Goal: Information Seeking & Learning: Learn about a topic

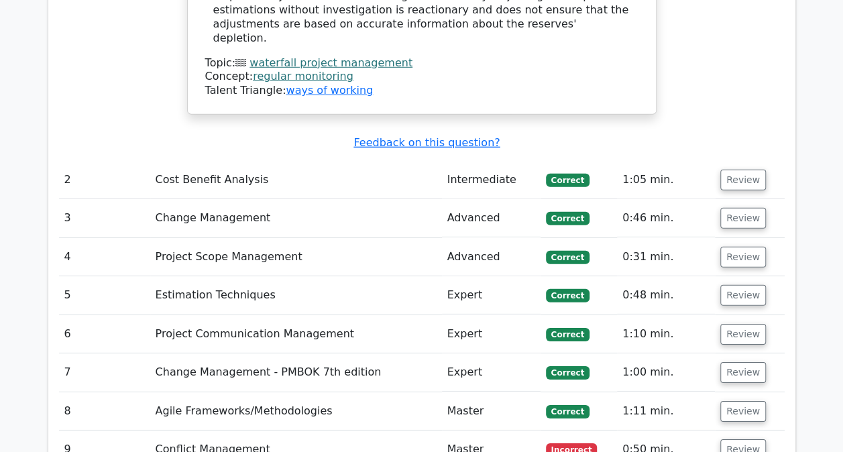
scroll to position [1917, 0]
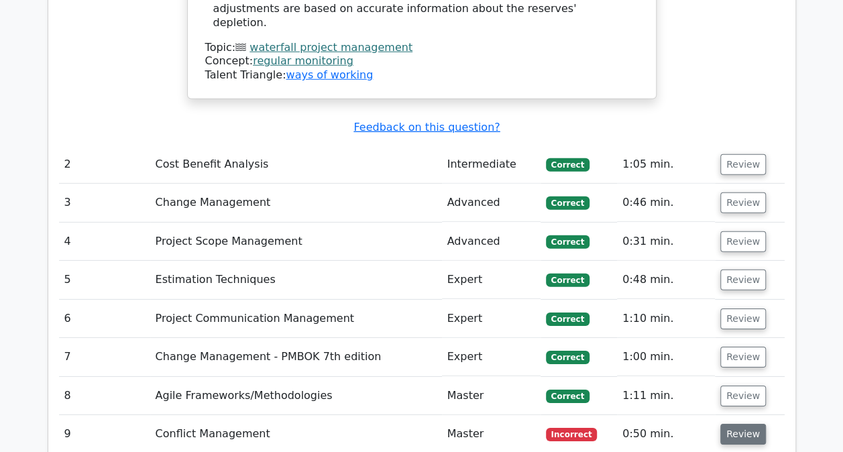
click at [725, 424] on button "Review" at bounding box center [743, 434] width 46 height 21
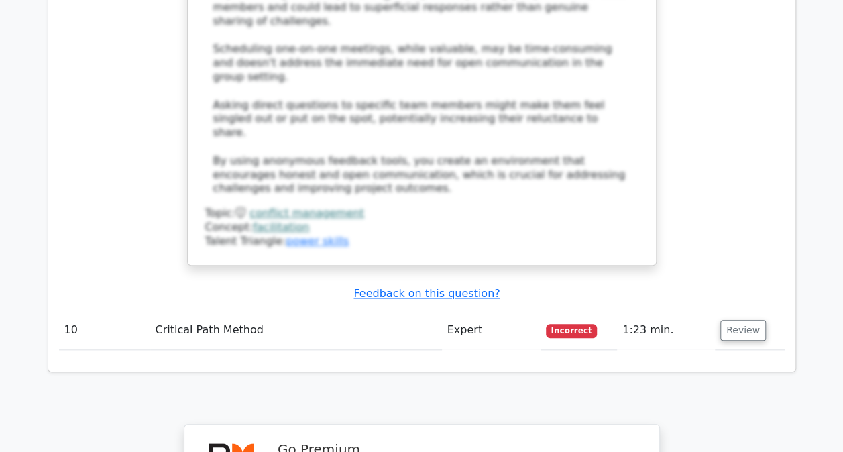
scroll to position [3356, 0]
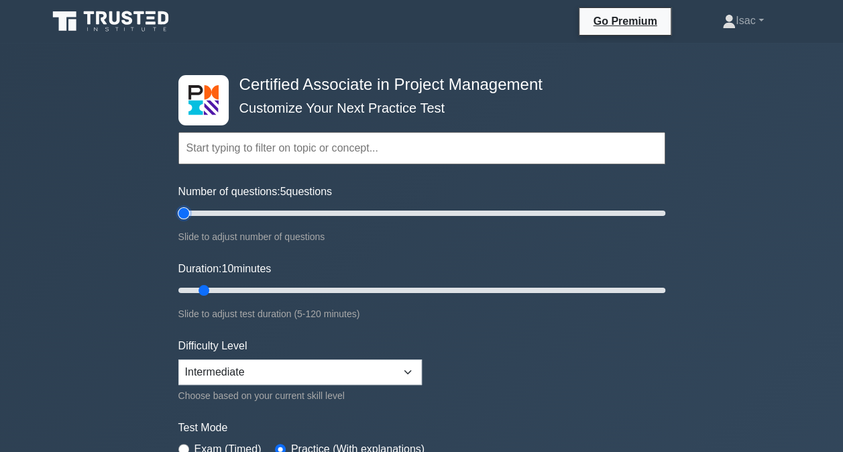
type input "5"
click at [182, 211] on input "Number of questions: 5 questions" at bounding box center [421, 213] width 487 height 16
type input "5"
click at [189, 287] on input "Duration: 5 minutes" at bounding box center [421, 290] width 487 height 16
